Goal: Information Seeking & Learning: Learn about a topic

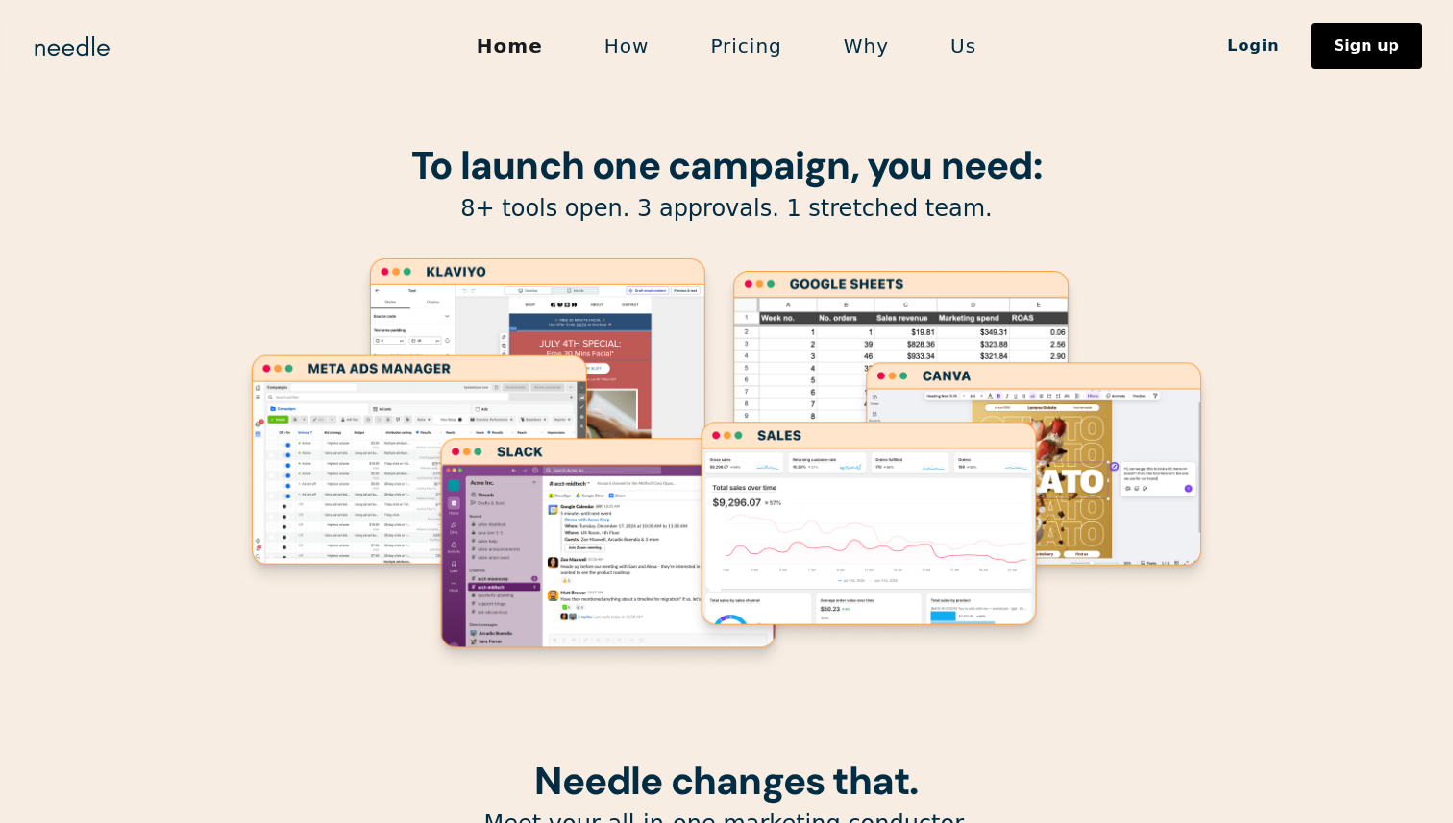
click at [549, 208] on p "8+ tools open. 3 approvals. 1 stretched team." at bounding box center [726, 209] width 980 height 30
click at [550, 208] on p "8+ tools open. 3 approvals. 1 stretched team." at bounding box center [726, 209] width 980 height 30
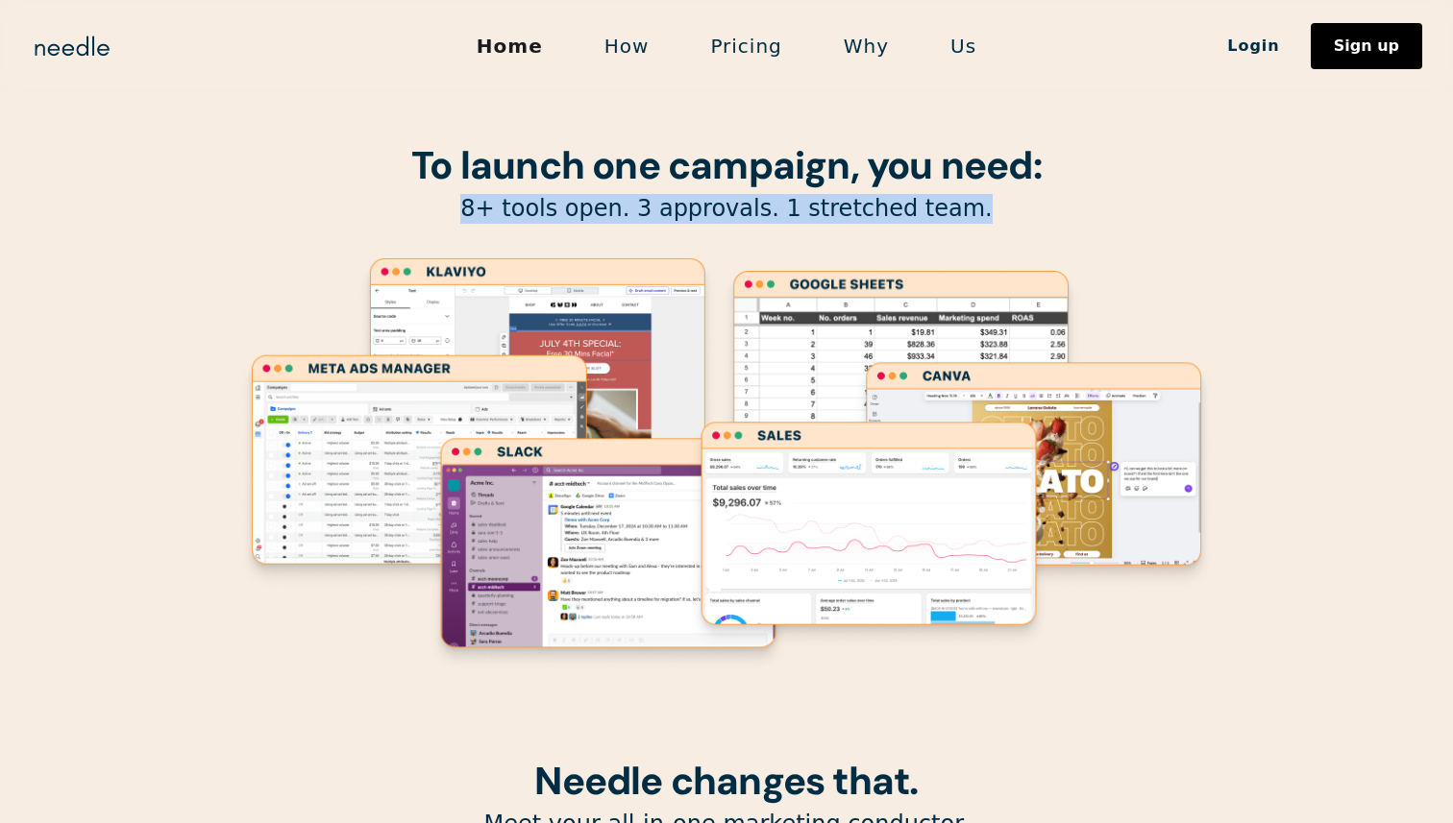
click at [550, 208] on p "8+ tools open. 3 approvals. 1 stretched team." at bounding box center [726, 209] width 980 height 30
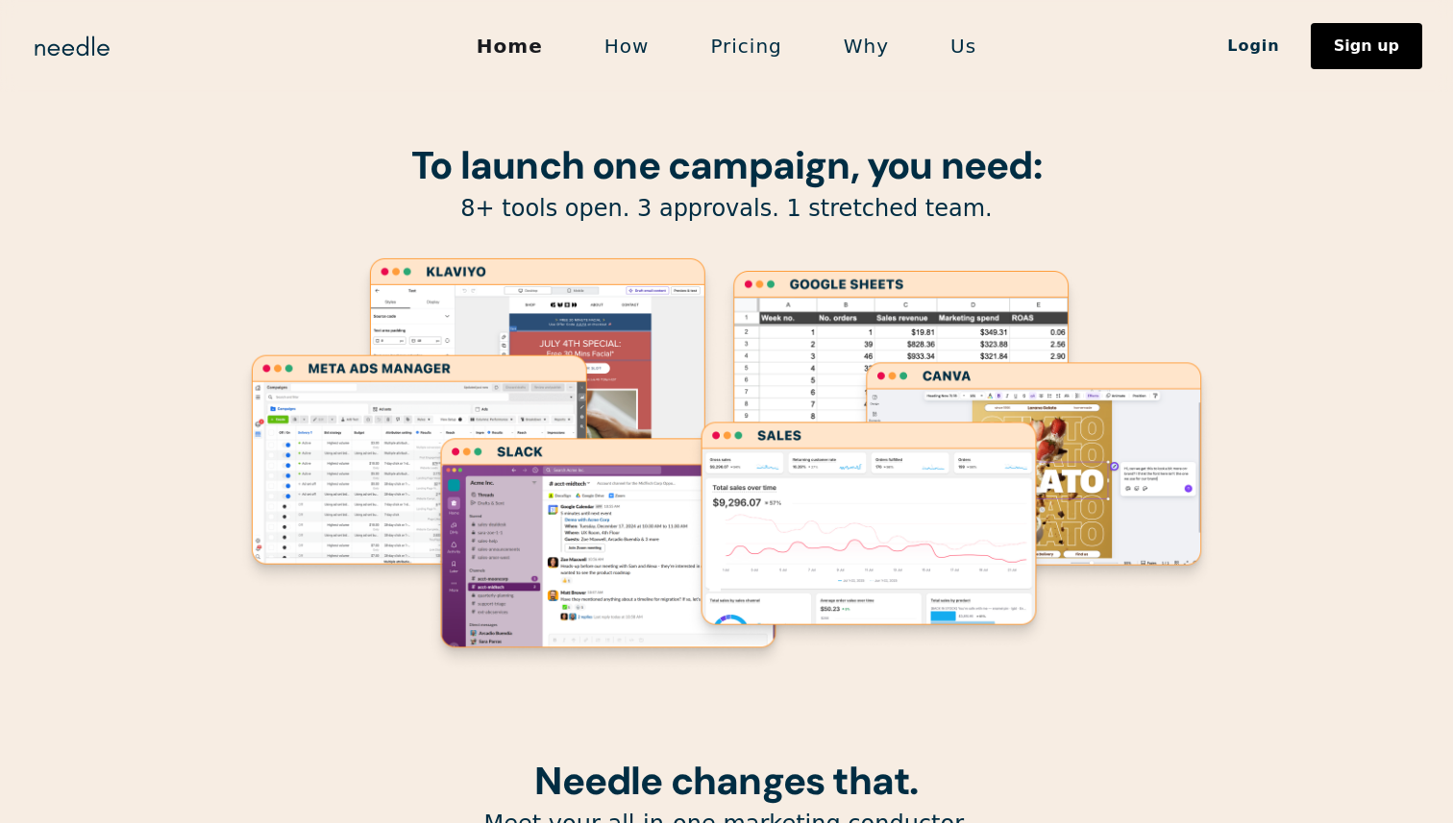
click at [548, 186] on strong "To launch one campaign, you need:" at bounding box center [726, 165] width 630 height 50
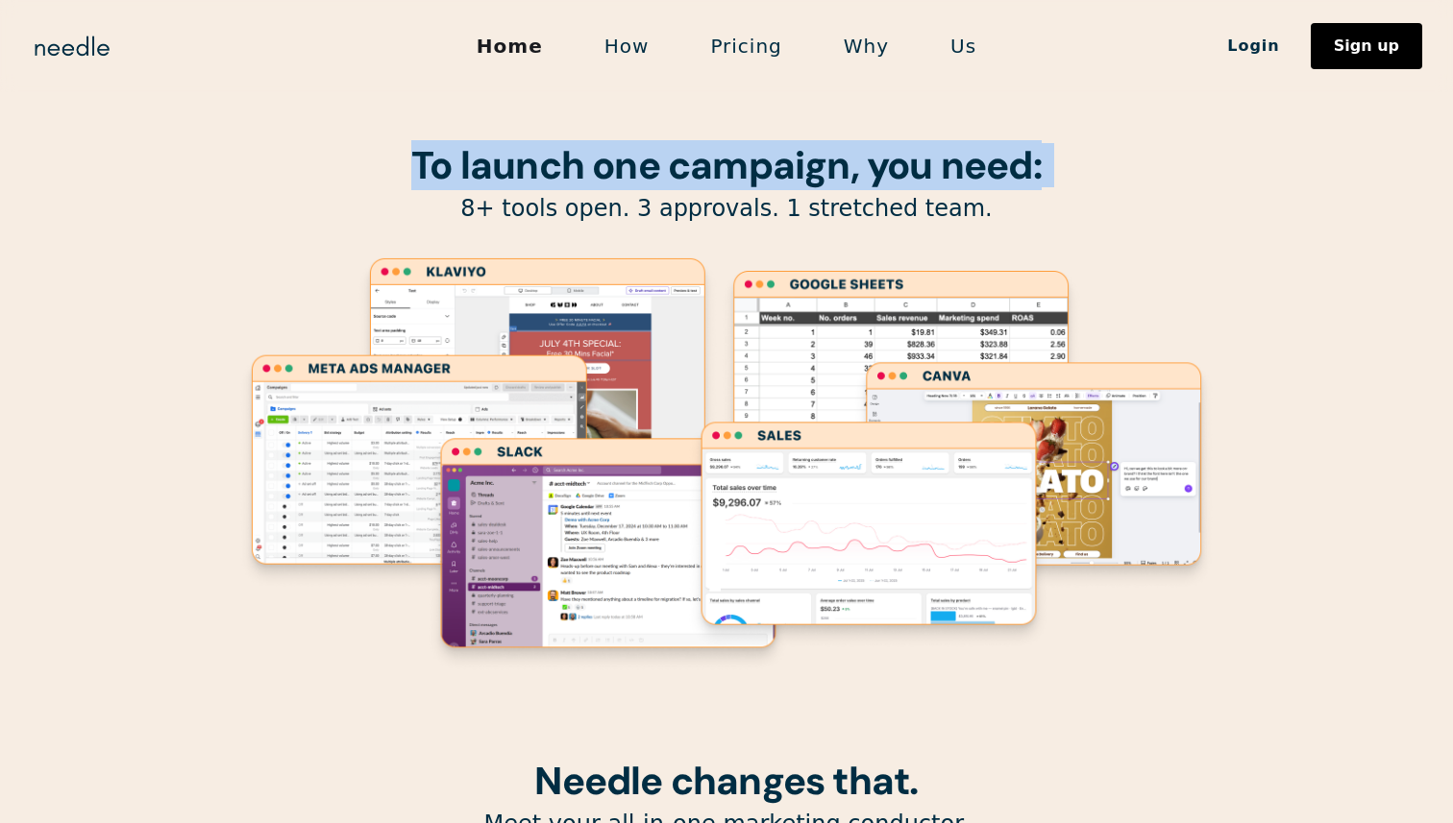
click at [548, 186] on strong "To launch one campaign, you need:" at bounding box center [726, 165] width 630 height 50
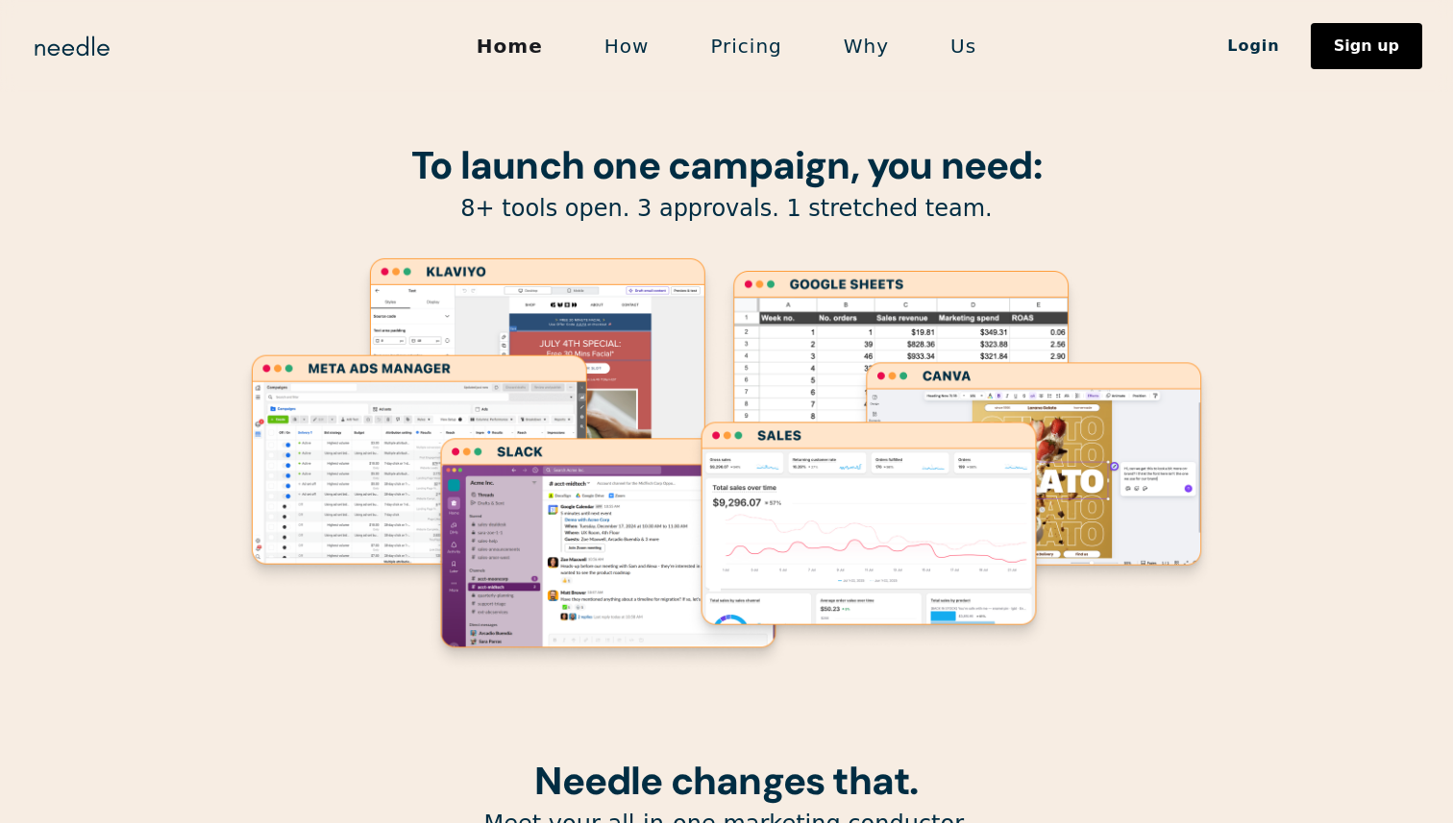
click at [537, 215] on p "8+ tools open. 3 approvals. 1 stretched team." at bounding box center [726, 209] width 980 height 30
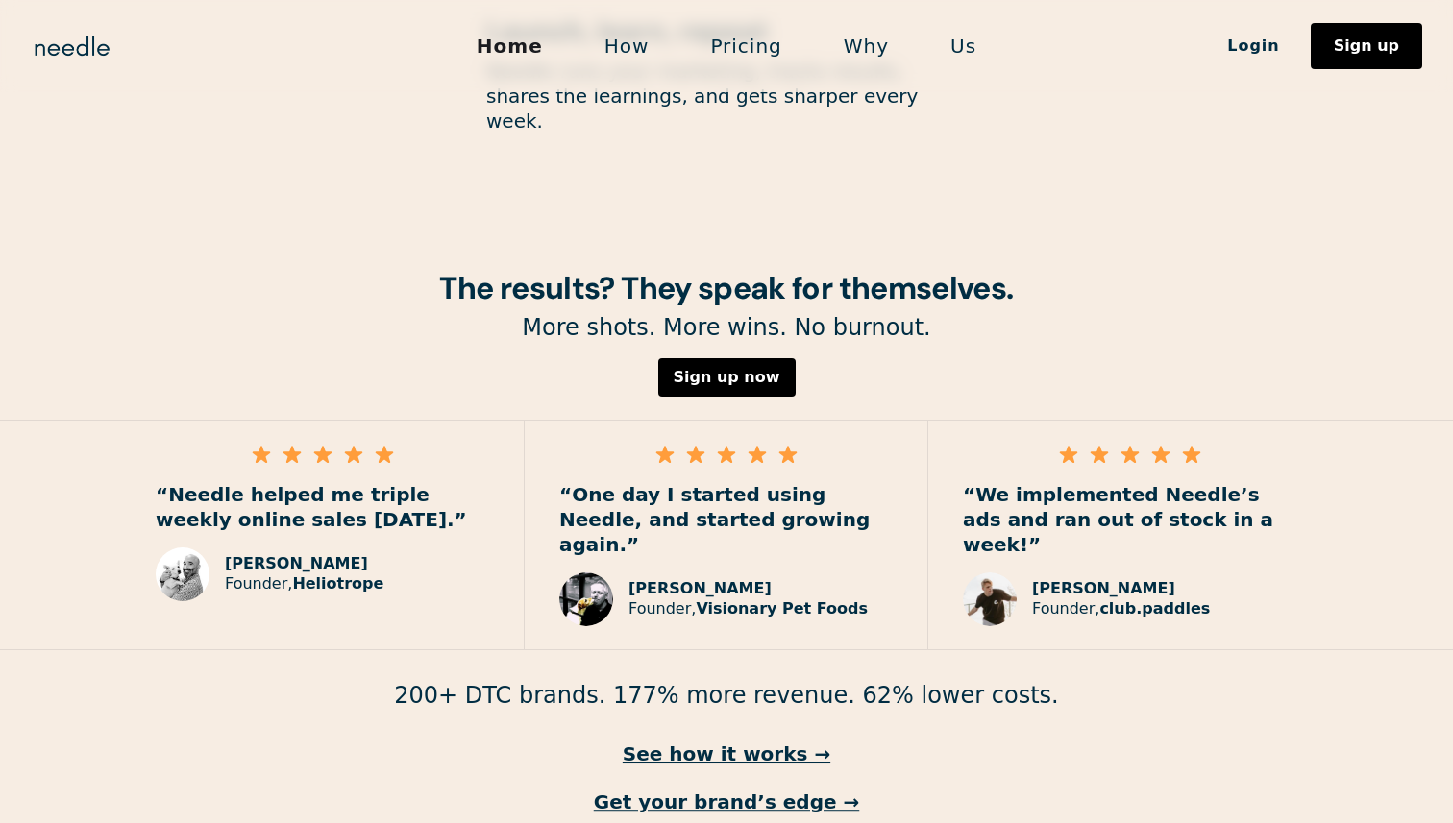
scroll to position [2699, 0]
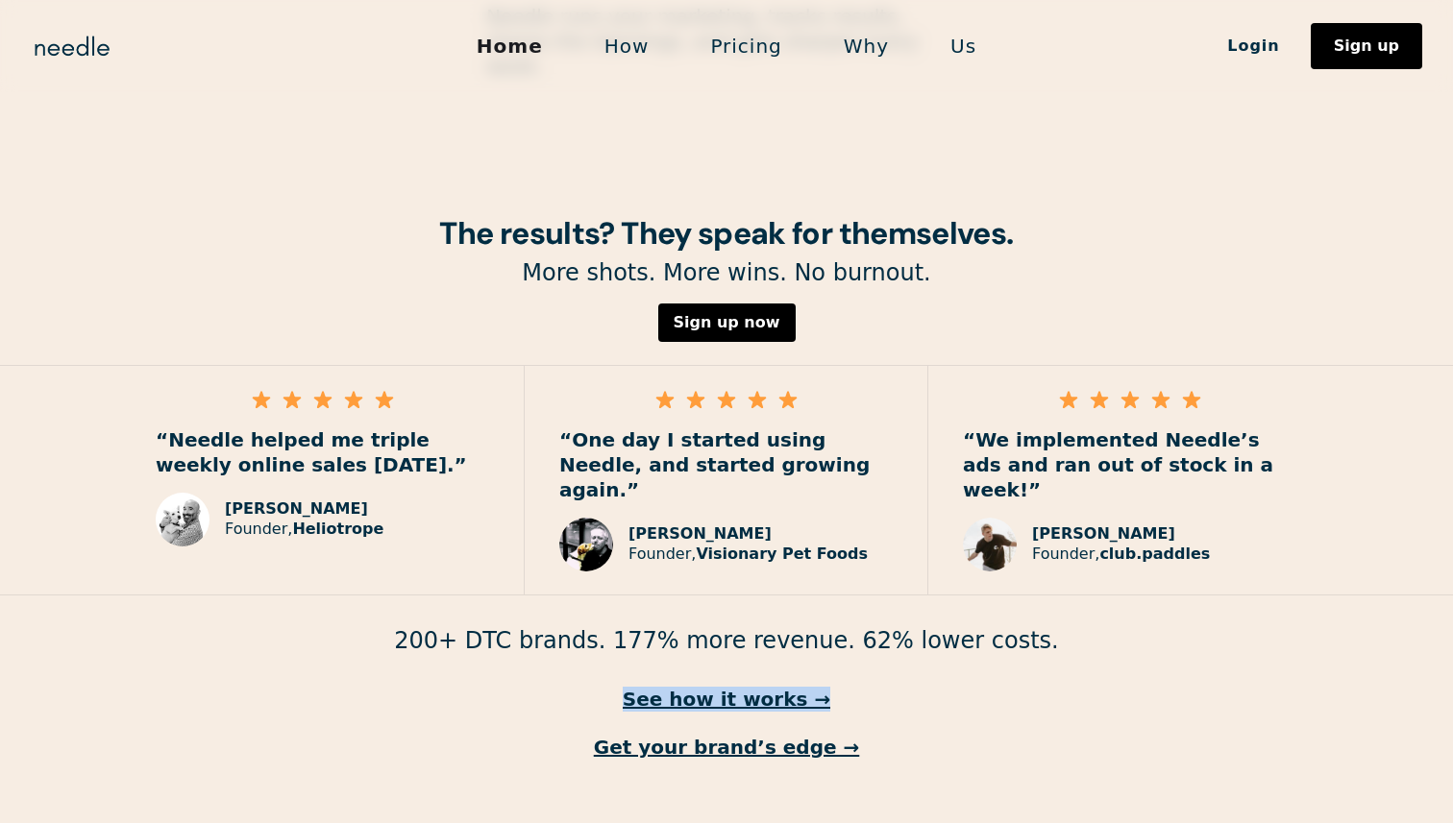
click at [634, 56] on link "How" at bounding box center [627, 46] width 107 height 40
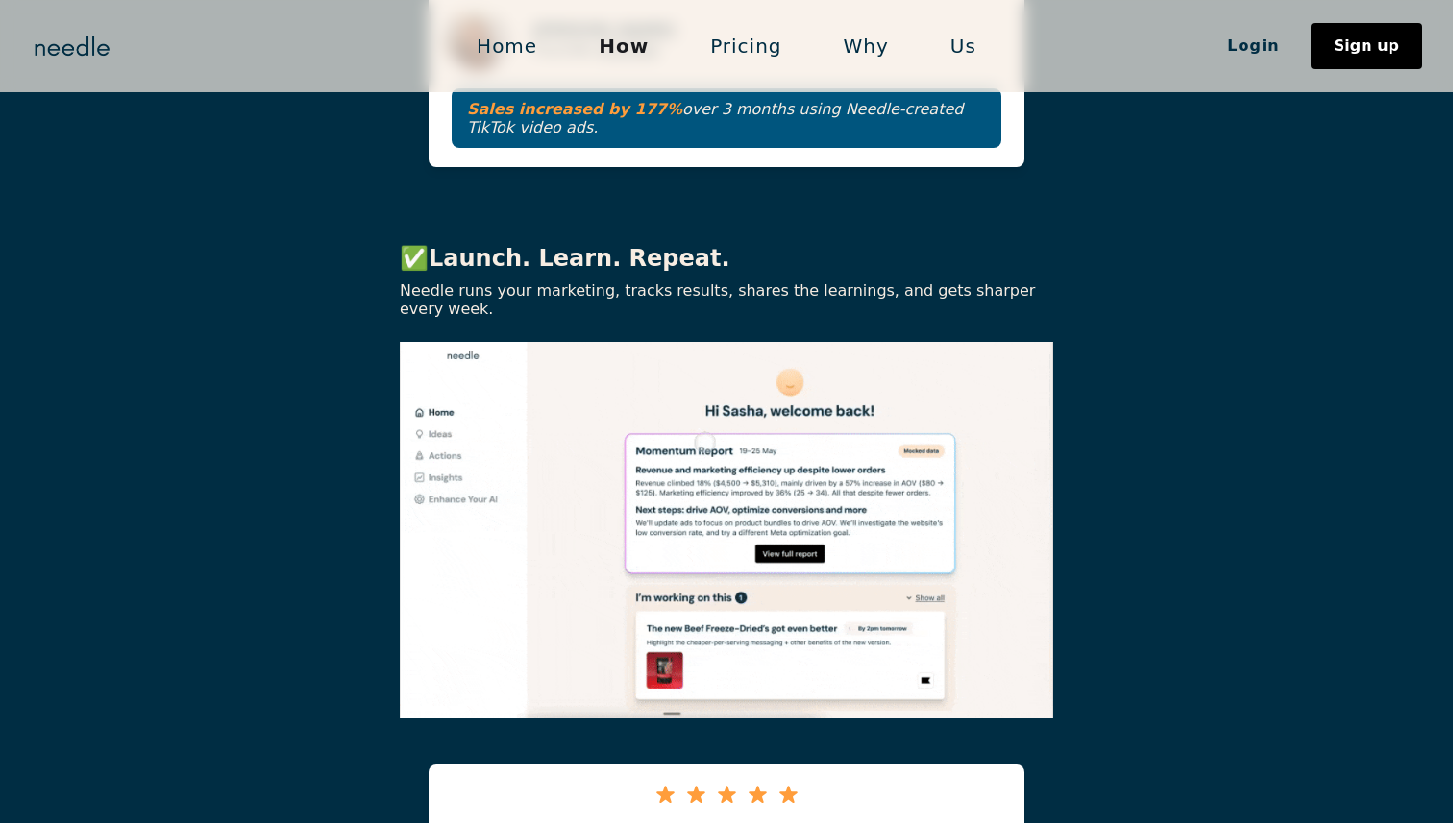
scroll to position [3585, 0]
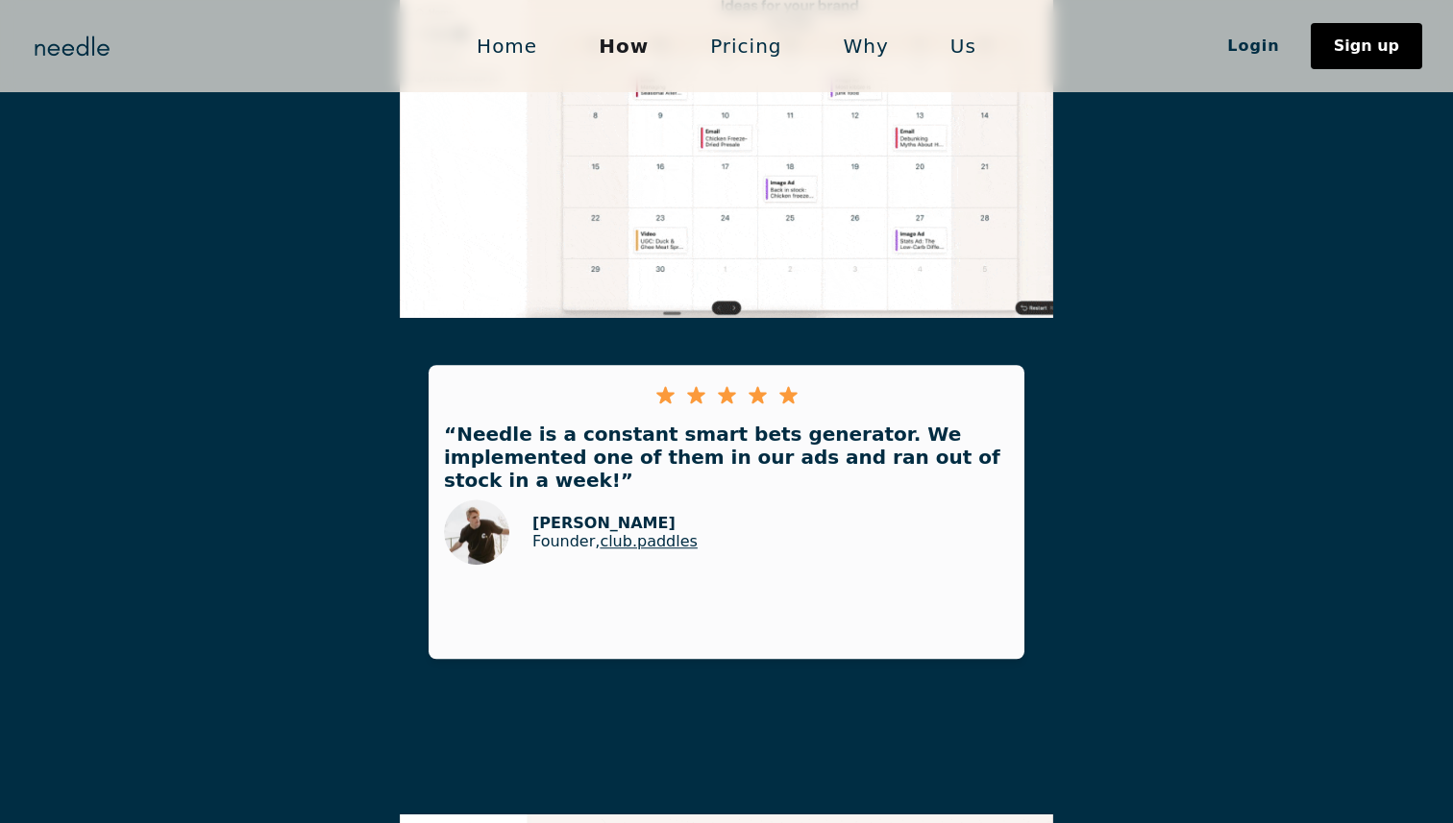
scroll to position [2108, 0]
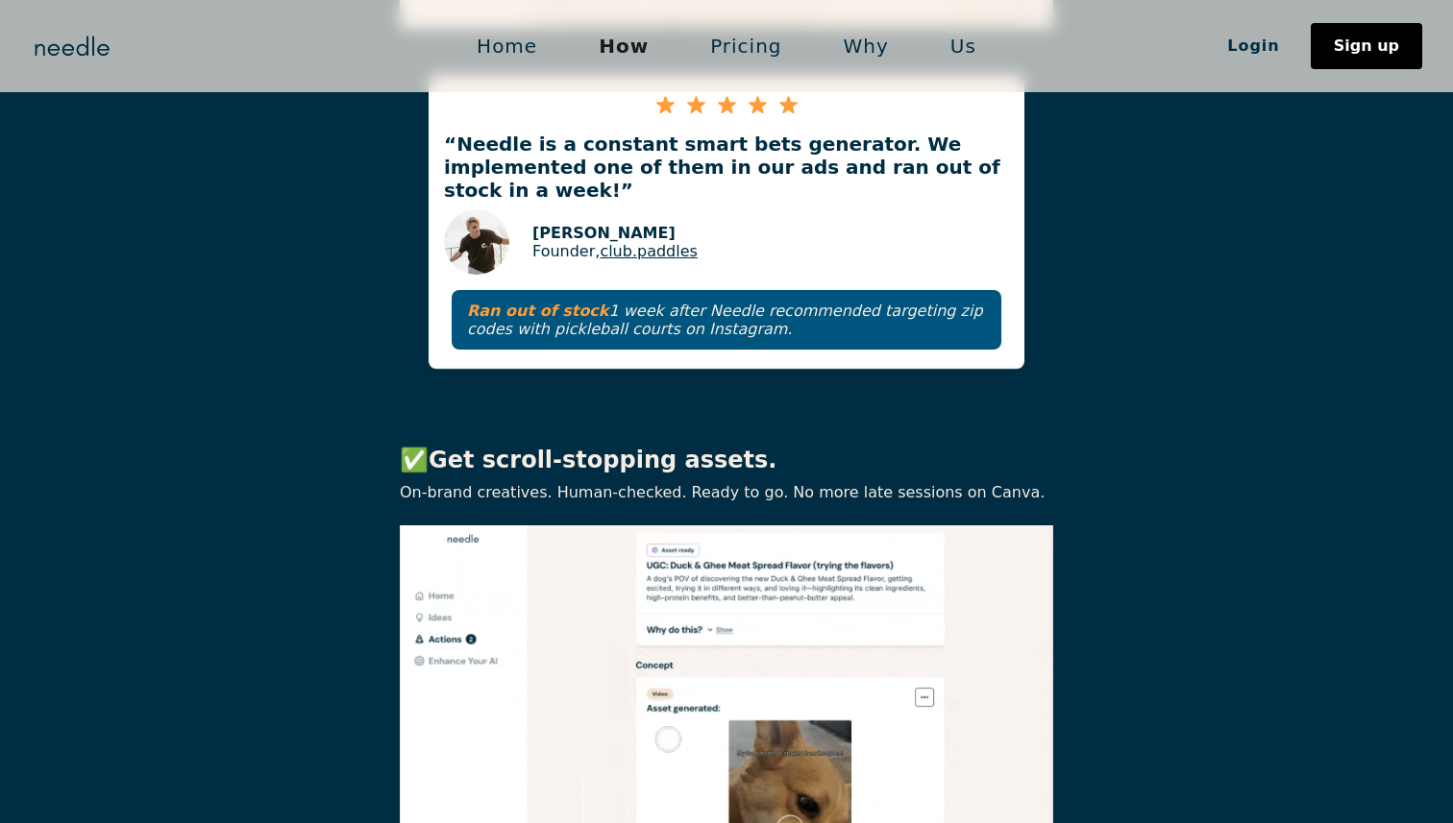
click at [862, 51] on link "Why" at bounding box center [866, 46] width 107 height 40
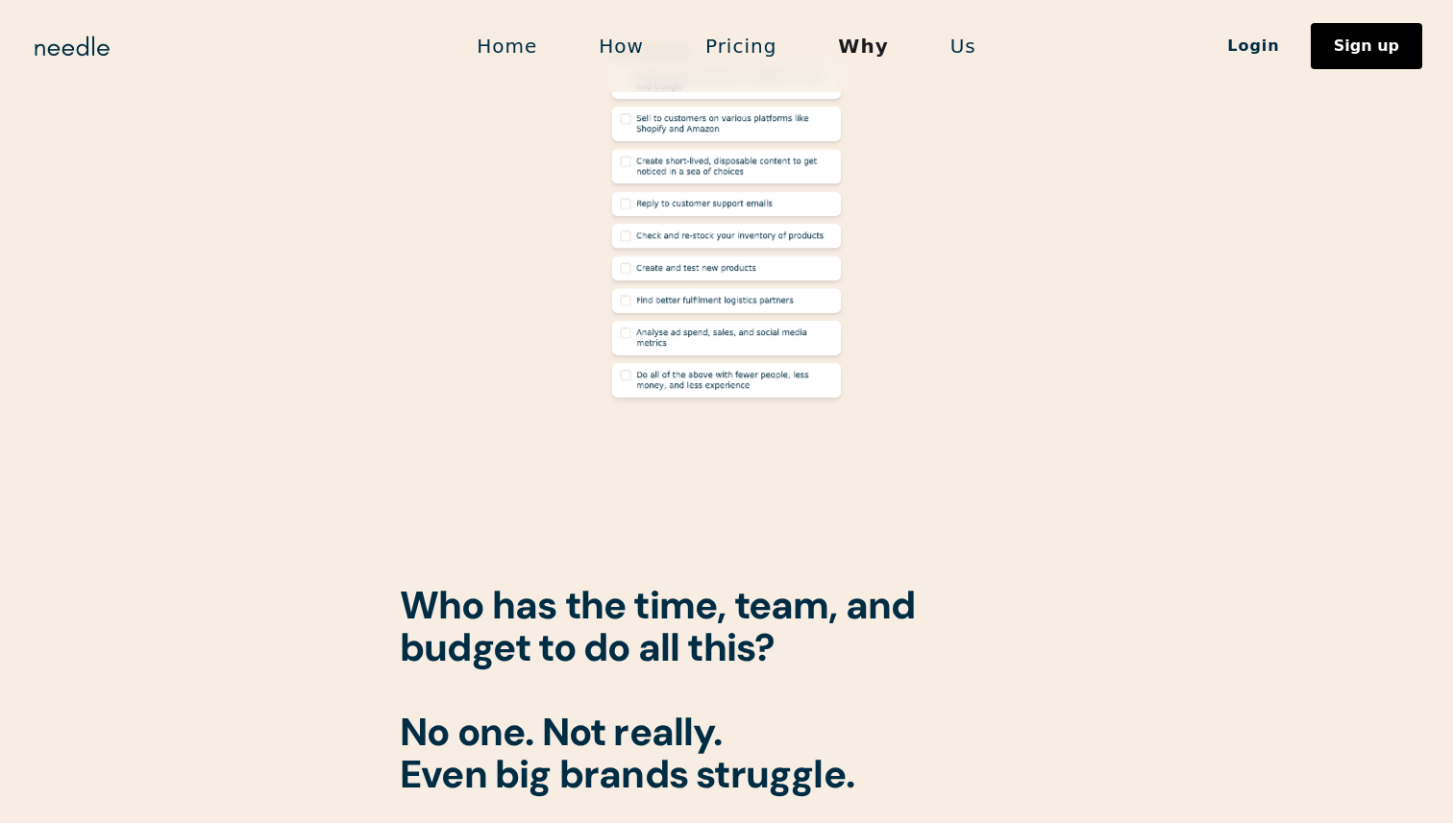
scroll to position [1000, 0]
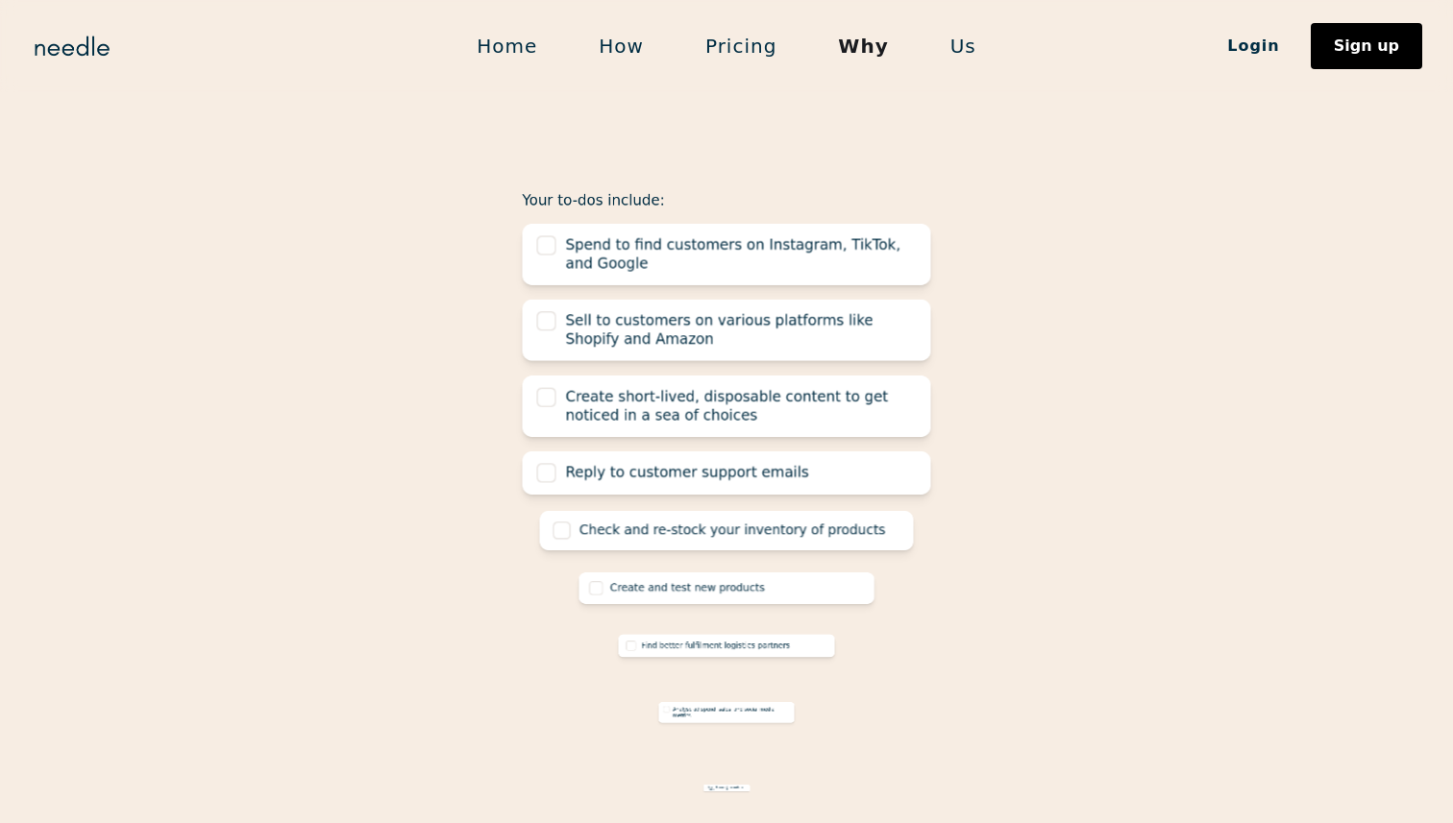
click at [957, 48] on link "Us" at bounding box center [963, 46] width 87 height 40
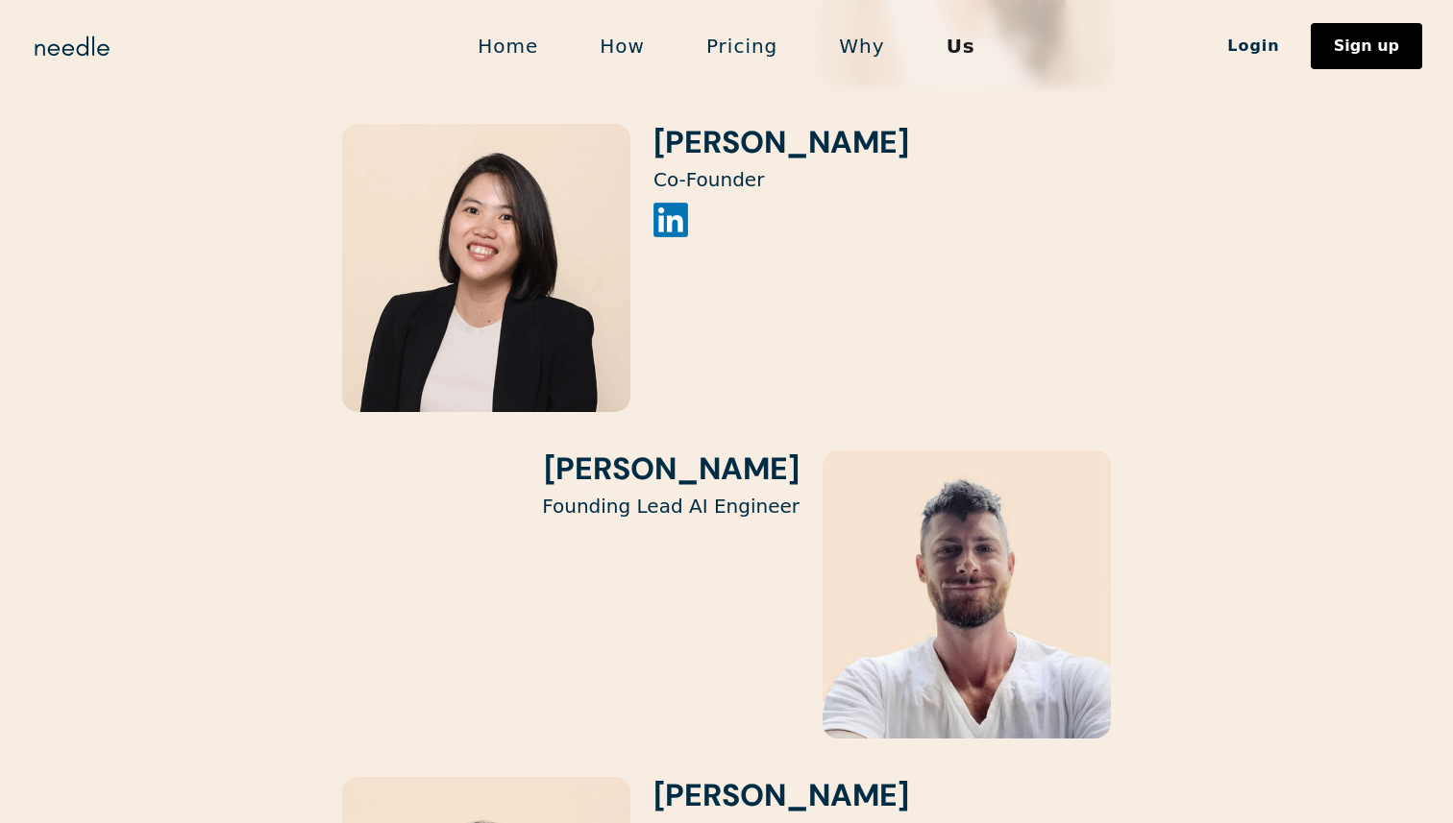
scroll to position [3071, 0]
